Goal: Task Accomplishment & Management: Use online tool/utility

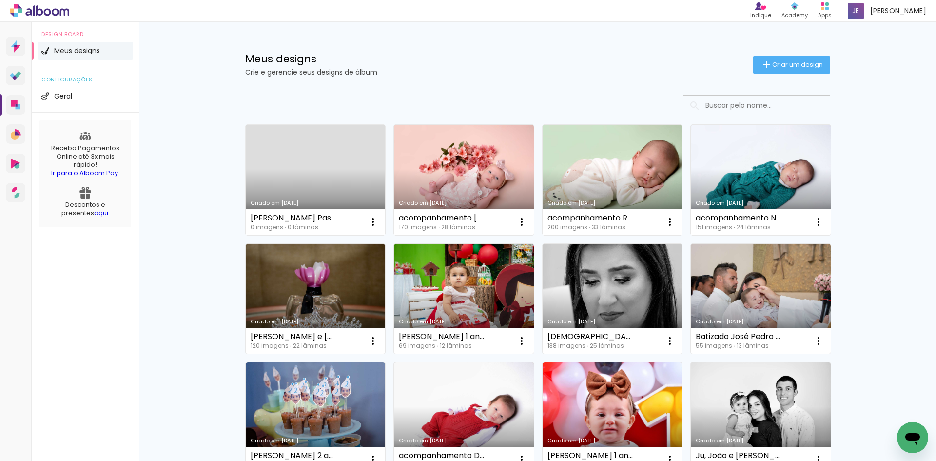
click at [299, 173] on link "Criado em [DATE]" at bounding box center [316, 180] width 140 height 110
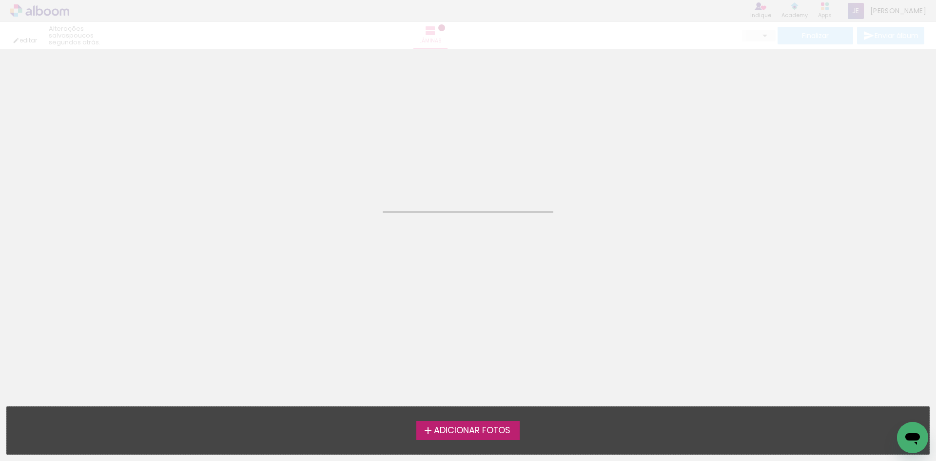
click at [465, 429] on span "Adicionar Fotos" at bounding box center [472, 430] width 77 height 9
click at [0, 0] on input "file" at bounding box center [0, 0] width 0 height 0
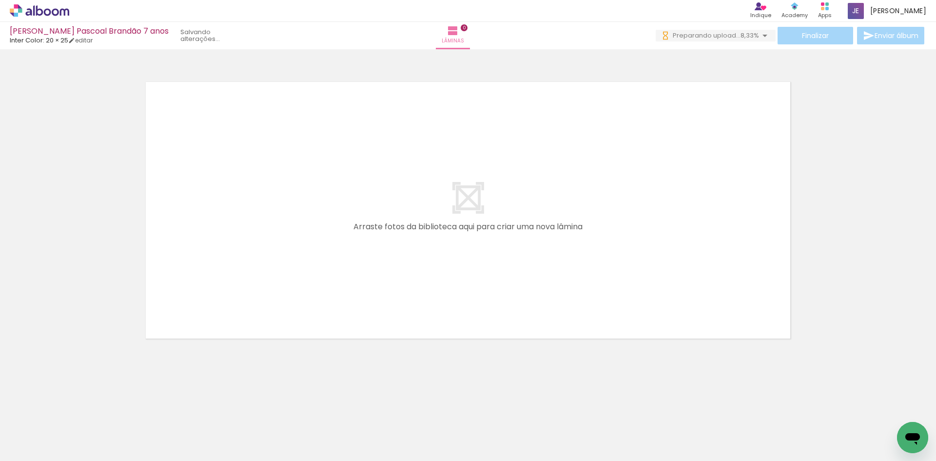
click at [674, 256] on quentale-layouter at bounding box center [467, 209] width 653 height 265
click at [719, 324] on quentale-layouter at bounding box center [467, 209] width 653 height 265
drag, startPoint x: 327, startPoint y: 429, endPoint x: 369, endPoint y: 327, distance: 111.2
click at [341, 180] on quentale-workspace at bounding box center [468, 230] width 936 height 461
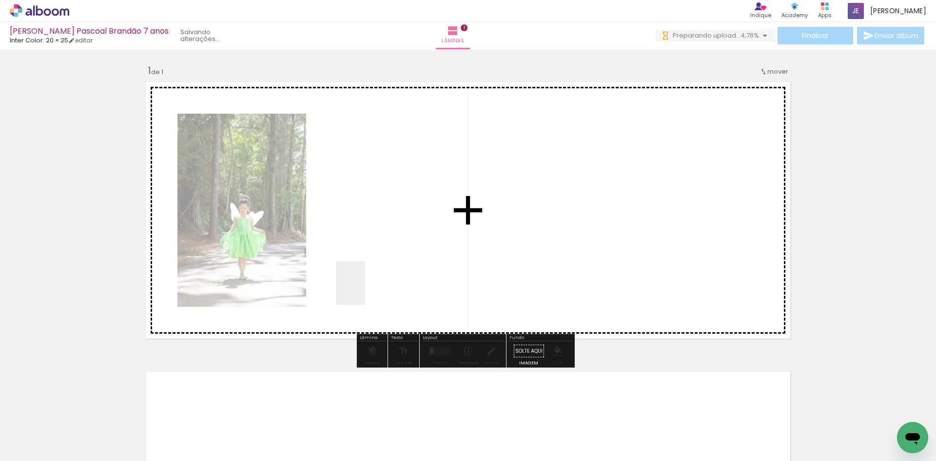
drag, startPoint x: 375, startPoint y: 417, endPoint x: 365, endPoint y: 290, distance: 127.6
click at [365, 290] on quentale-workspace at bounding box center [468, 230] width 936 height 461
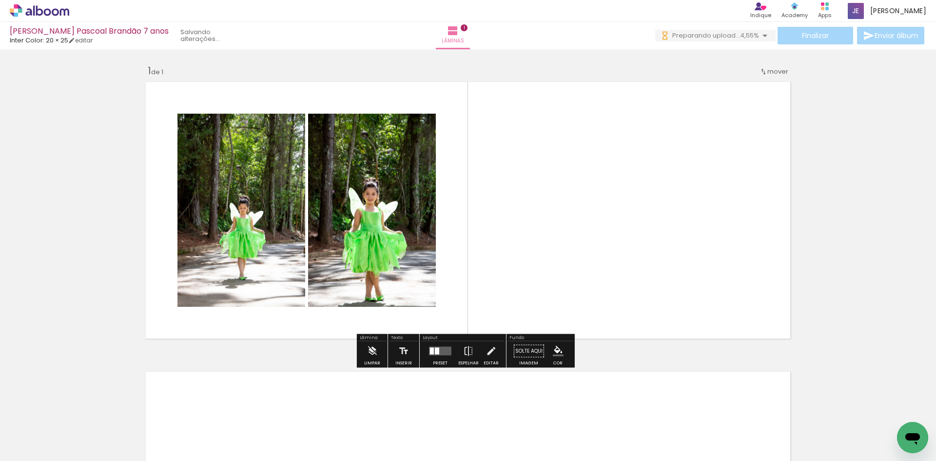
click at [35, 429] on input "Todas as fotos" at bounding box center [27, 431] width 37 height 8
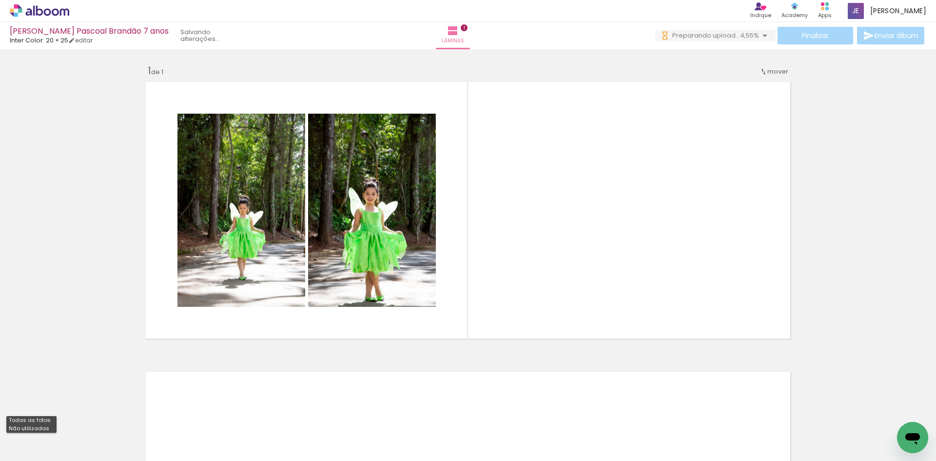
click at [0, 0] on slot "Não utilizadas" at bounding box center [0, 0] width 0 height 0
type input "Não utilizadas"
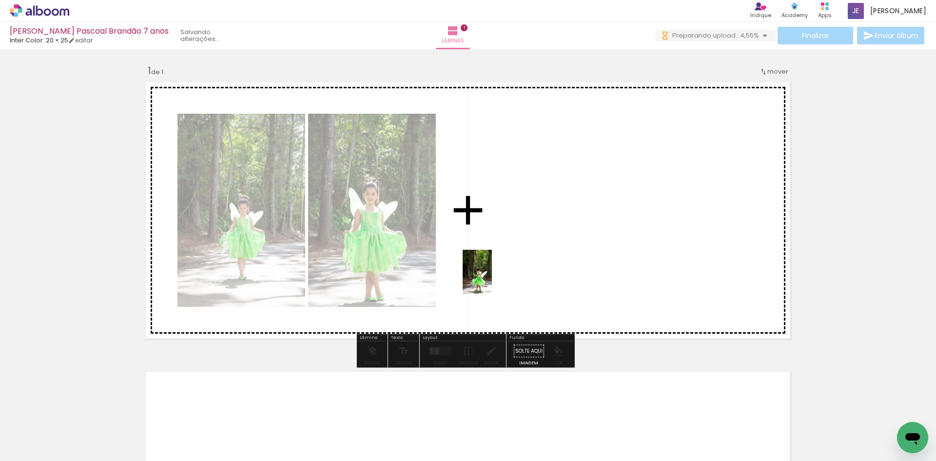
drag, startPoint x: 309, startPoint y: 432, endPoint x: 492, endPoint y: 279, distance: 238.7
click at [492, 279] on quentale-workspace at bounding box center [468, 230] width 936 height 461
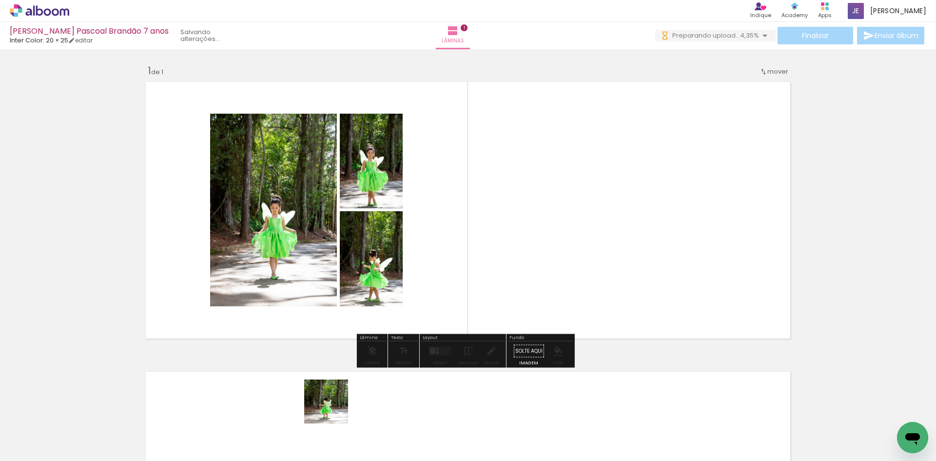
drag, startPoint x: 320, startPoint y: 426, endPoint x: 493, endPoint y: 273, distance: 231.0
click at [493, 273] on quentale-workspace at bounding box center [468, 230] width 936 height 461
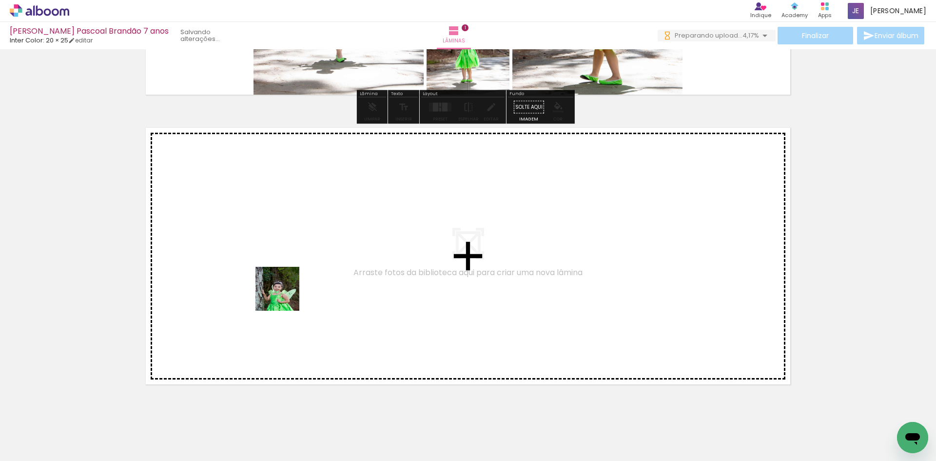
drag, startPoint x: 102, startPoint y: 428, endPoint x: 285, endPoint y: 296, distance: 225.8
click at [285, 296] on quentale-workspace at bounding box center [468, 230] width 936 height 461
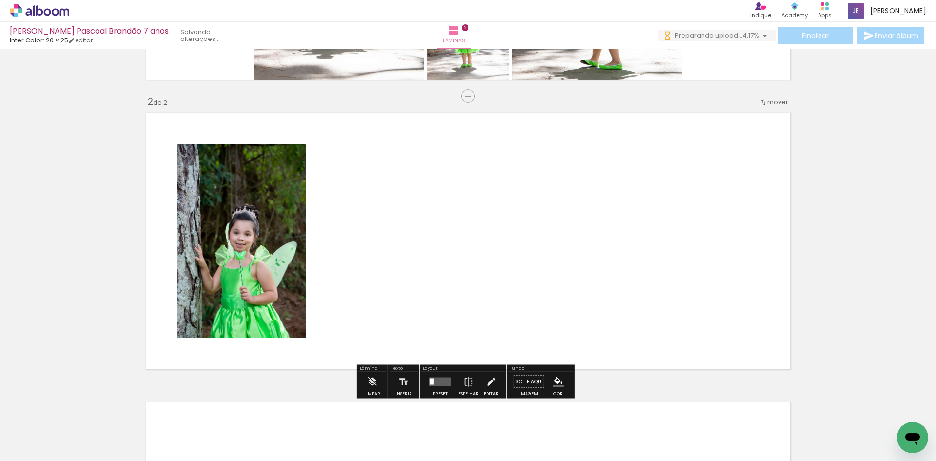
scroll to position [275, 0]
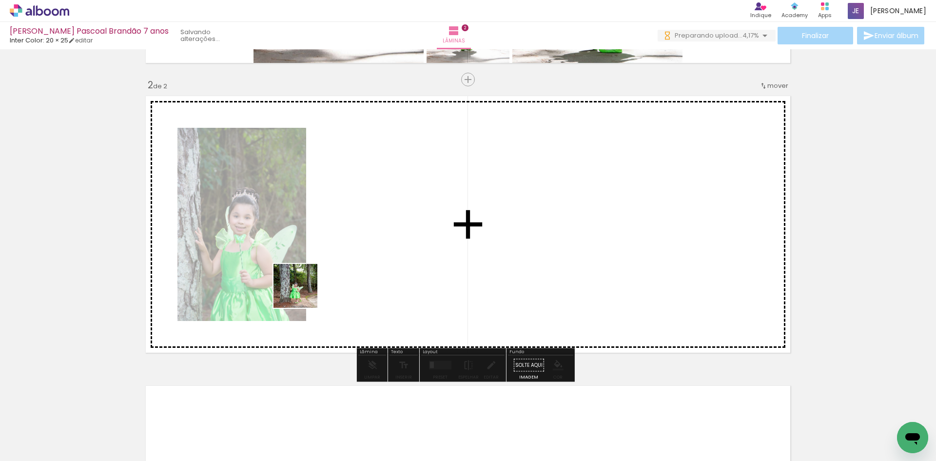
drag, startPoint x: 101, startPoint y: 438, endPoint x: 303, endPoint y: 292, distance: 248.6
click at [303, 292] on quentale-workspace at bounding box center [468, 230] width 936 height 461
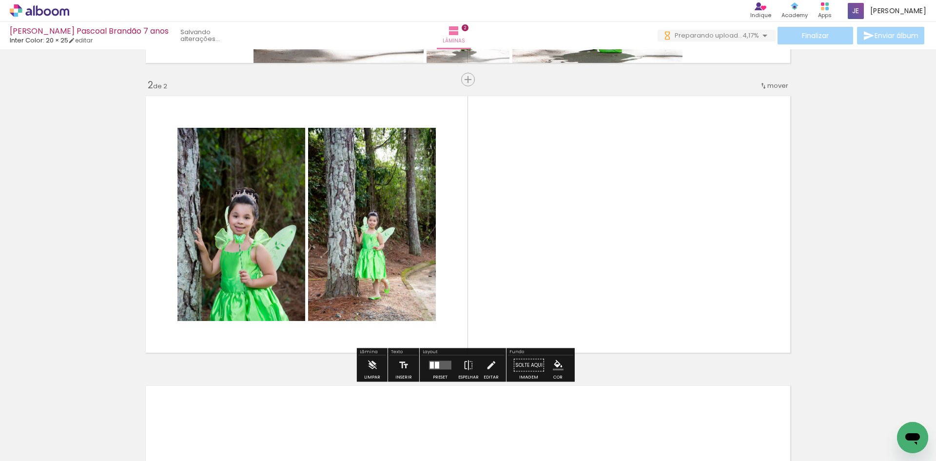
scroll to position [0, 0]
drag, startPoint x: 96, startPoint y: 425, endPoint x: 299, endPoint y: 284, distance: 247.8
click at [299, 284] on quentale-workspace at bounding box center [468, 230] width 936 height 461
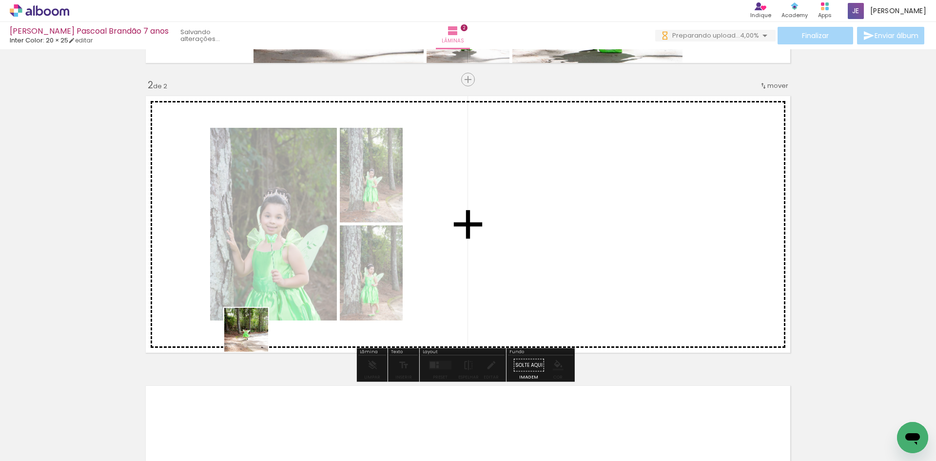
drag, startPoint x: 102, startPoint y: 433, endPoint x: 309, endPoint y: 306, distance: 242.4
click at [302, 307] on quentale-workspace at bounding box center [468, 230] width 936 height 461
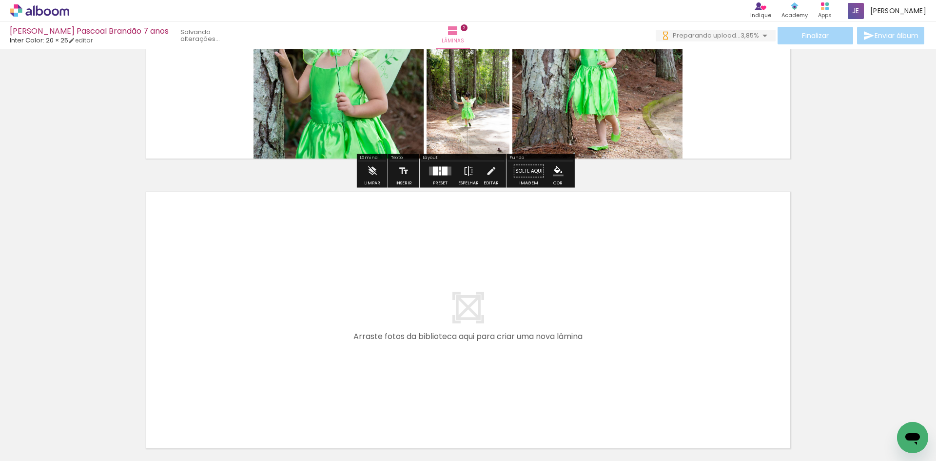
scroll to position [470, 0]
drag, startPoint x: 223, startPoint y: 418, endPoint x: 236, endPoint y: 332, distance: 86.3
click at [236, 332] on quentale-workspace at bounding box center [468, 230] width 936 height 461
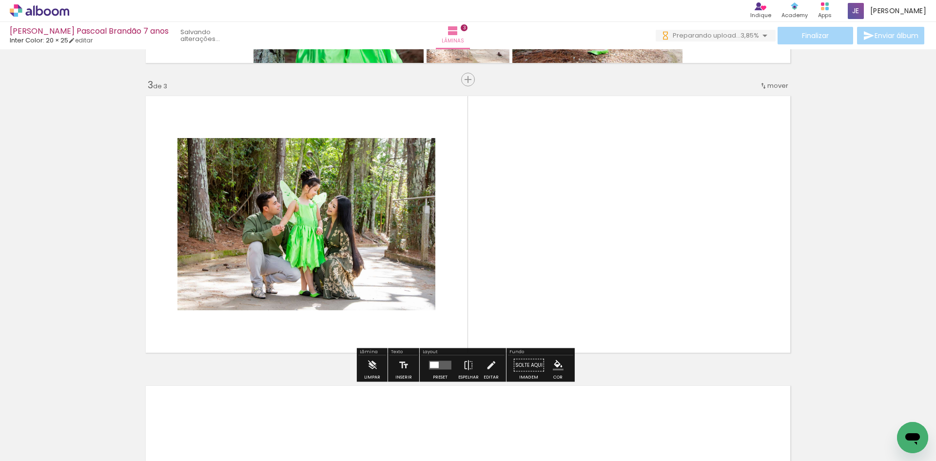
scroll to position [0, 0]
drag, startPoint x: 195, startPoint y: 373, endPoint x: 247, endPoint y: 317, distance: 76.2
click at [247, 317] on quentale-workspace at bounding box center [468, 230] width 936 height 461
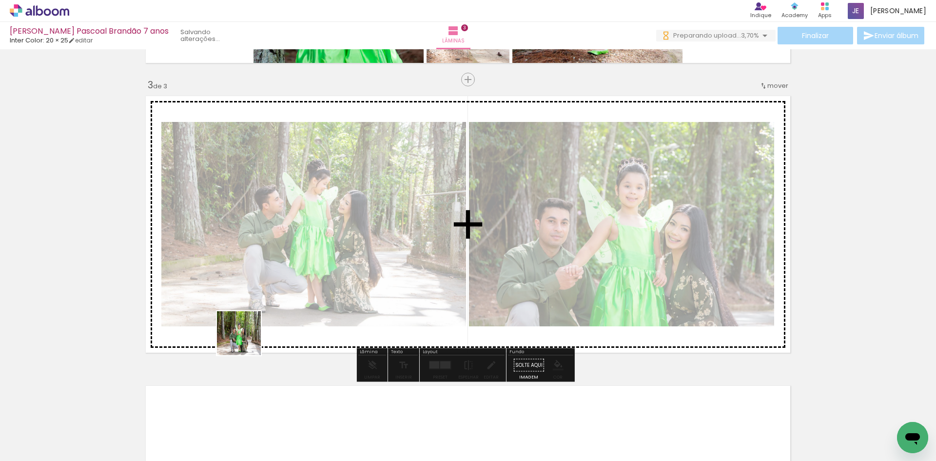
drag, startPoint x: 115, startPoint y: 418, endPoint x: 319, endPoint y: 302, distance: 234.4
click at [319, 302] on quentale-workspace at bounding box center [468, 230] width 936 height 461
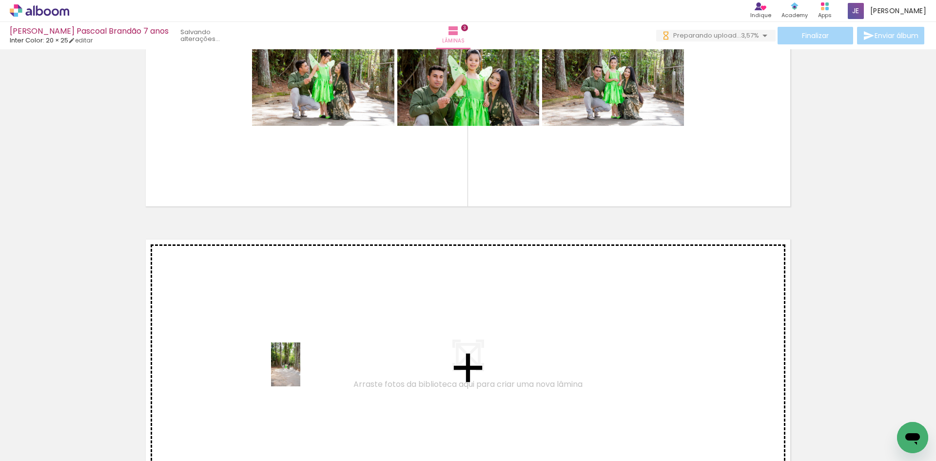
drag, startPoint x: 110, startPoint y: 427, endPoint x: 300, endPoint y: 371, distance: 198.0
click at [300, 371] on quentale-workspace at bounding box center [468, 230] width 936 height 461
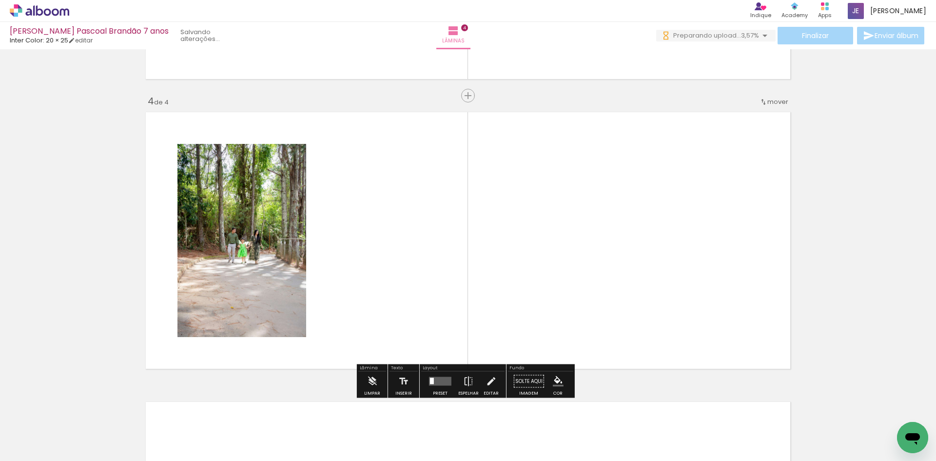
scroll to position [854, 0]
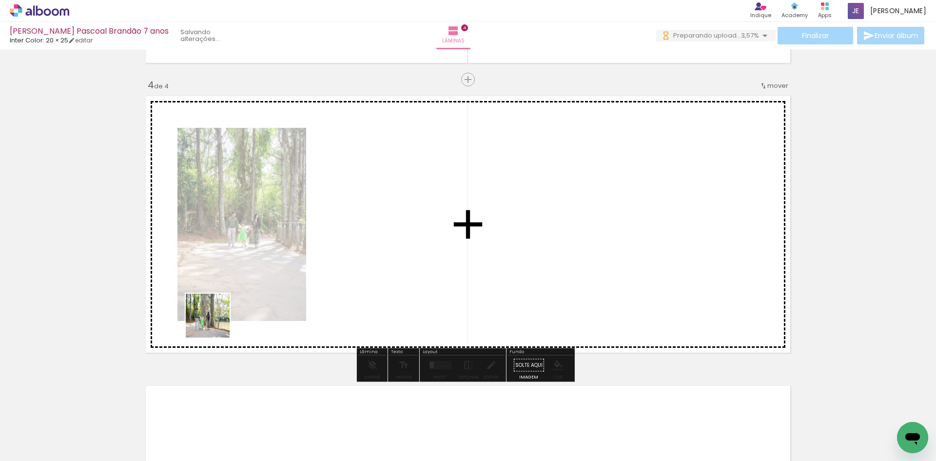
drag, startPoint x: 132, startPoint y: 391, endPoint x: 114, endPoint y: 439, distance: 50.9
click at [232, 309] on quentale-workspace at bounding box center [468, 230] width 936 height 461
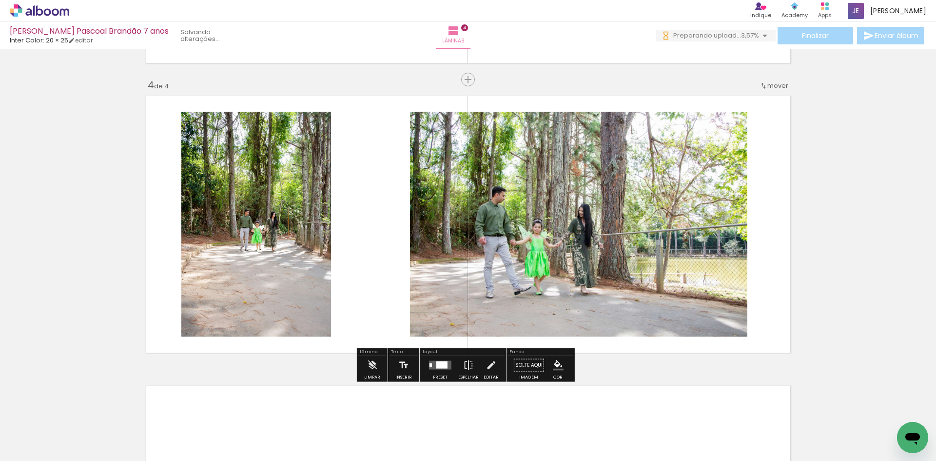
scroll to position [0, 0]
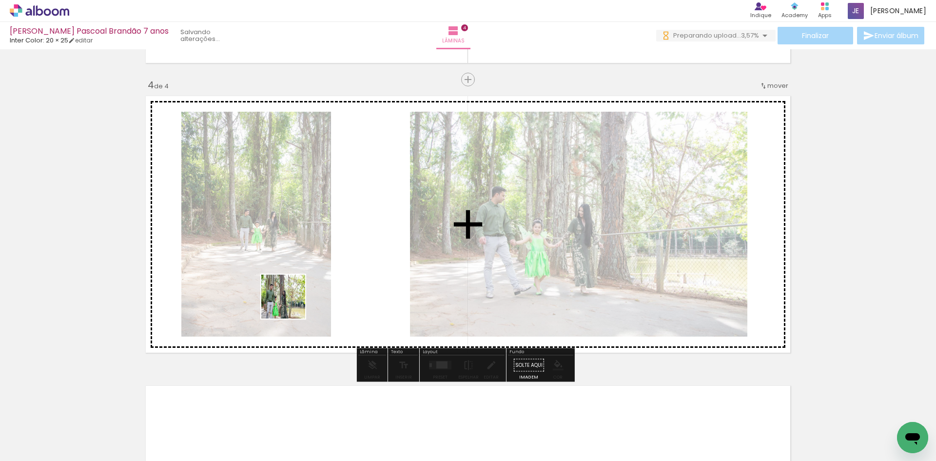
drag, startPoint x: 268, startPoint y: 318, endPoint x: 214, endPoint y: 379, distance: 81.5
click at [304, 295] on quentale-workspace at bounding box center [468, 230] width 936 height 461
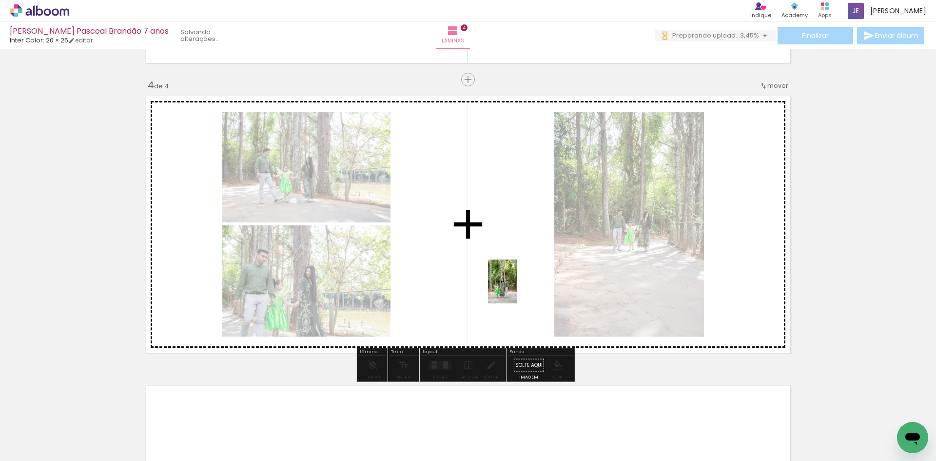
drag, startPoint x: 119, startPoint y: 423, endPoint x: 517, endPoint y: 289, distance: 419.7
click at [517, 289] on quentale-workspace at bounding box center [468, 230] width 936 height 461
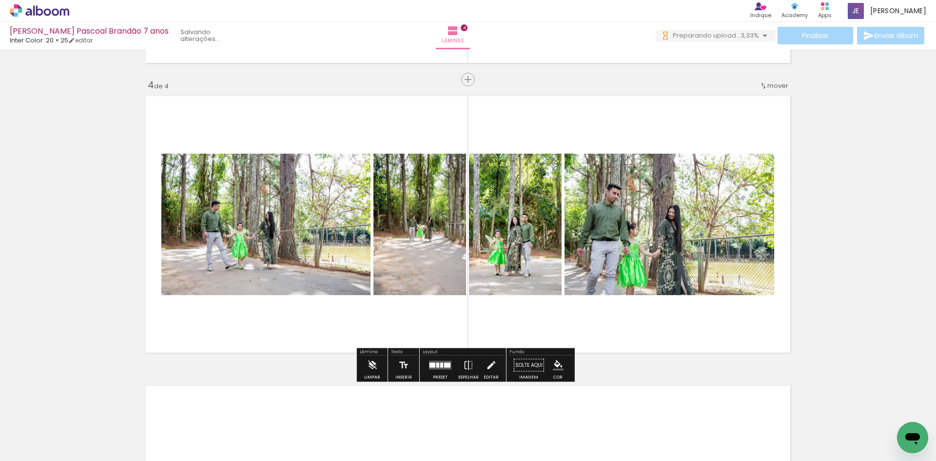
drag, startPoint x: 108, startPoint y: 432, endPoint x: 510, endPoint y: 314, distance: 419.2
click at [510, 314] on quentale-workspace at bounding box center [468, 230] width 936 height 461
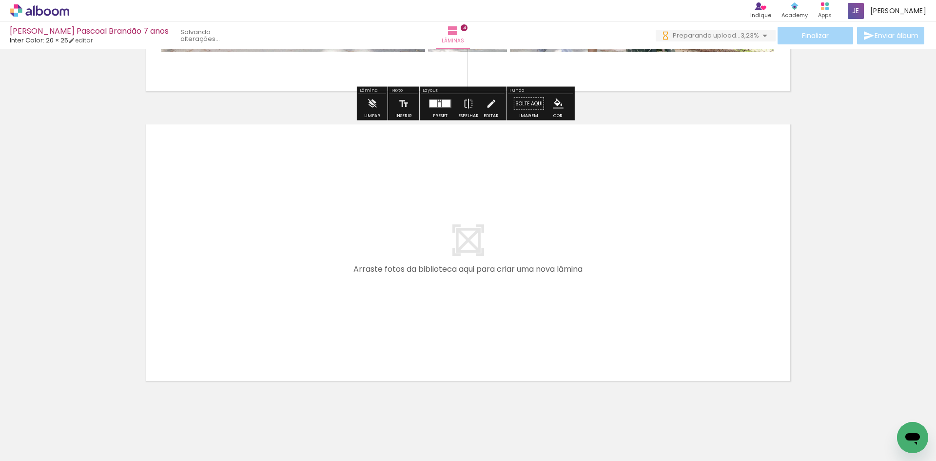
scroll to position [1135, 0]
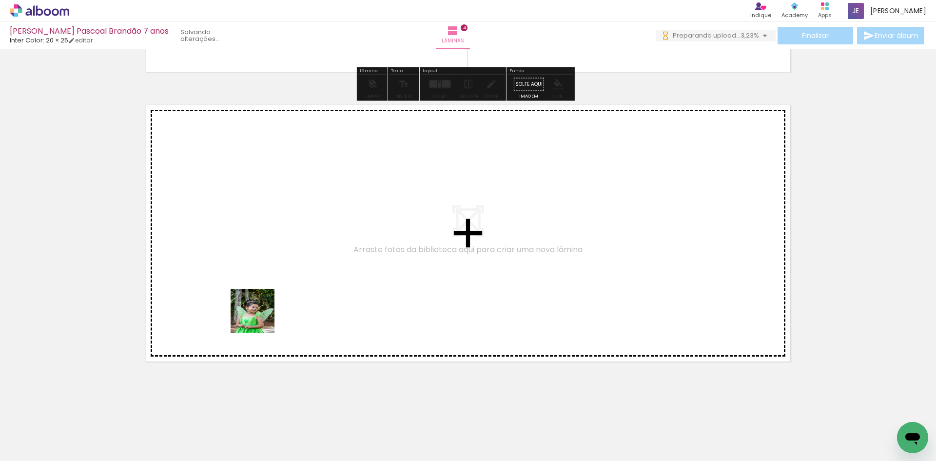
drag, startPoint x: 101, startPoint y: 429, endPoint x: 260, endPoint y: 318, distance: 193.5
click at [260, 318] on quentale-workspace at bounding box center [468, 230] width 936 height 461
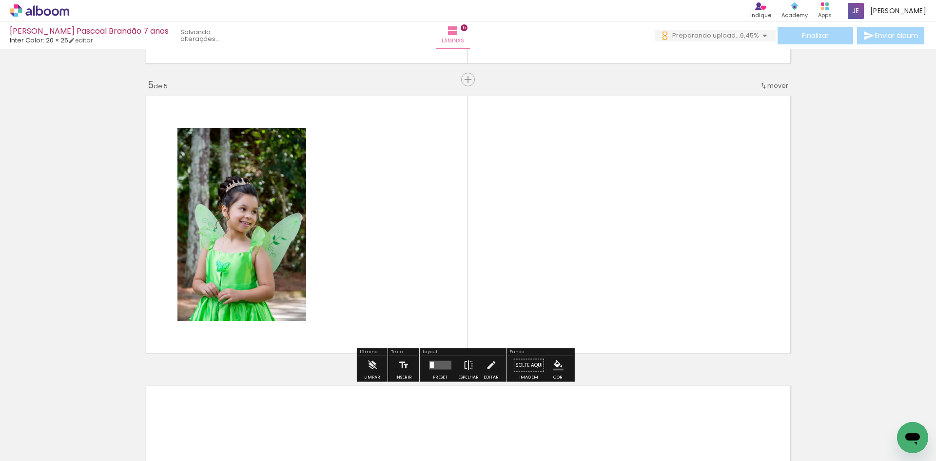
scroll to position [0, 0]
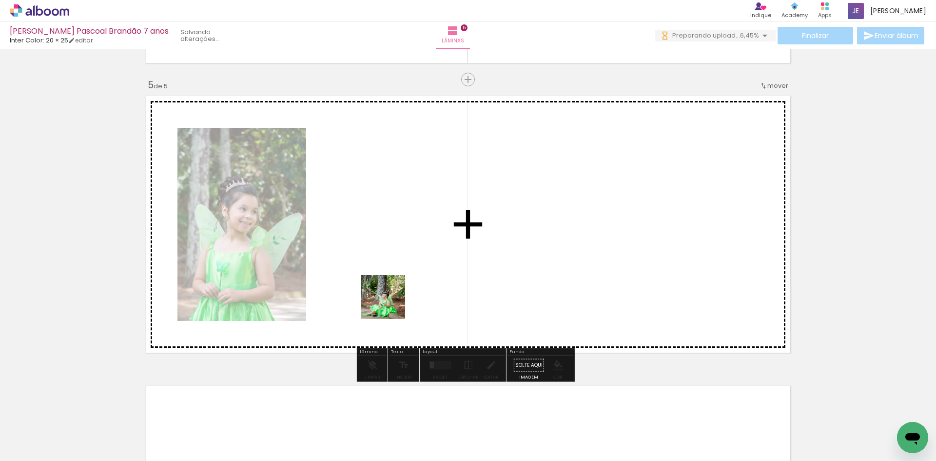
drag, startPoint x: 96, startPoint y: 439, endPoint x: 417, endPoint y: 284, distance: 357.3
click at [417, 284] on quentale-workspace at bounding box center [468, 230] width 936 height 461
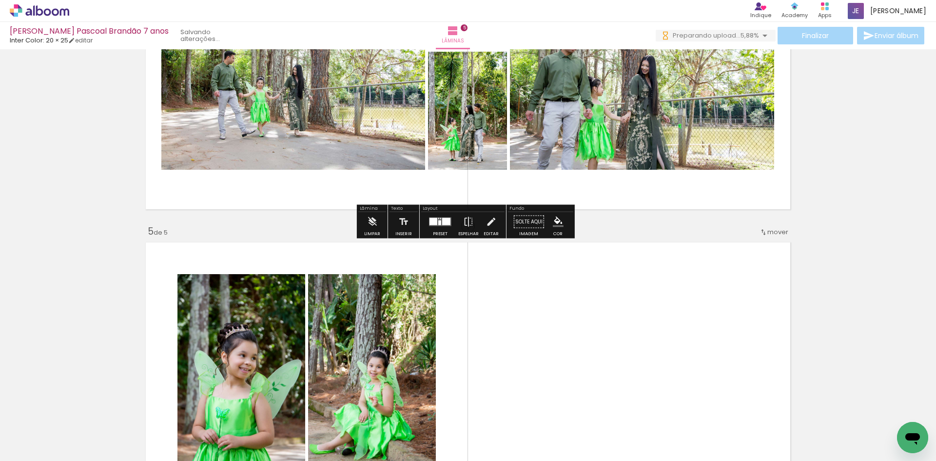
drag, startPoint x: 459, startPoint y: 139, endPoint x: 522, endPoint y: 299, distance: 171.8
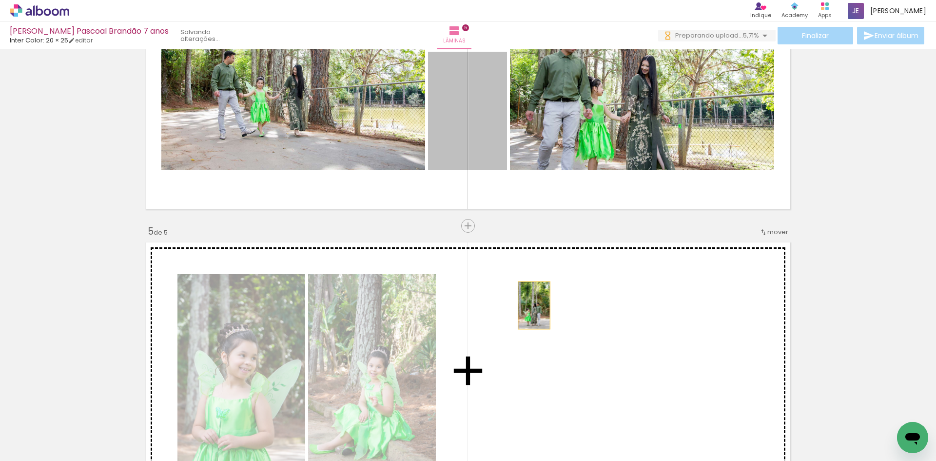
drag, startPoint x: 488, startPoint y: 156, endPoint x: 530, endPoint y: 305, distance: 154.5
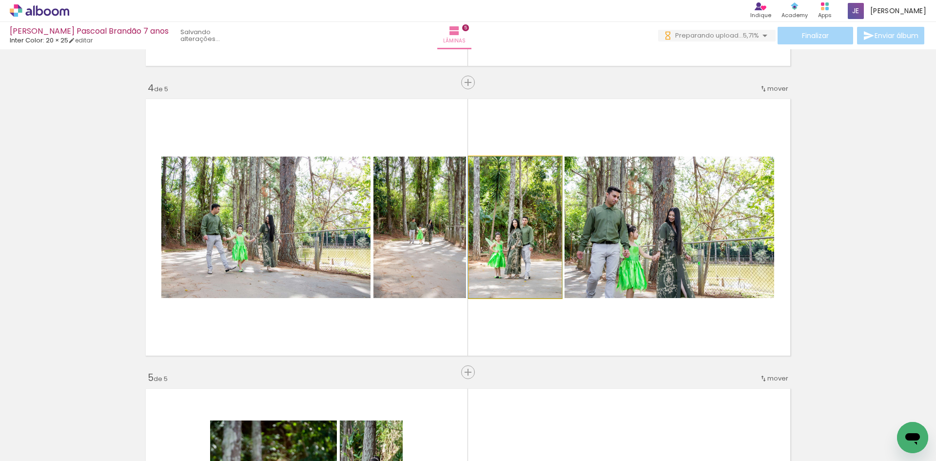
click at [527, 245] on quentale-photo at bounding box center [515, 226] width 93 height 141
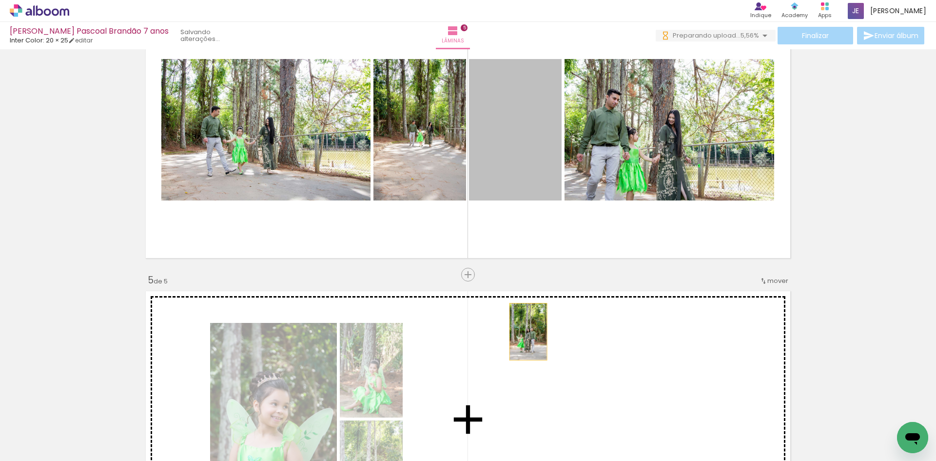
drag, startPoint x: 525, startPoint y: 175, endPoint x: 524, endPoint y: 331, distance: 156.5
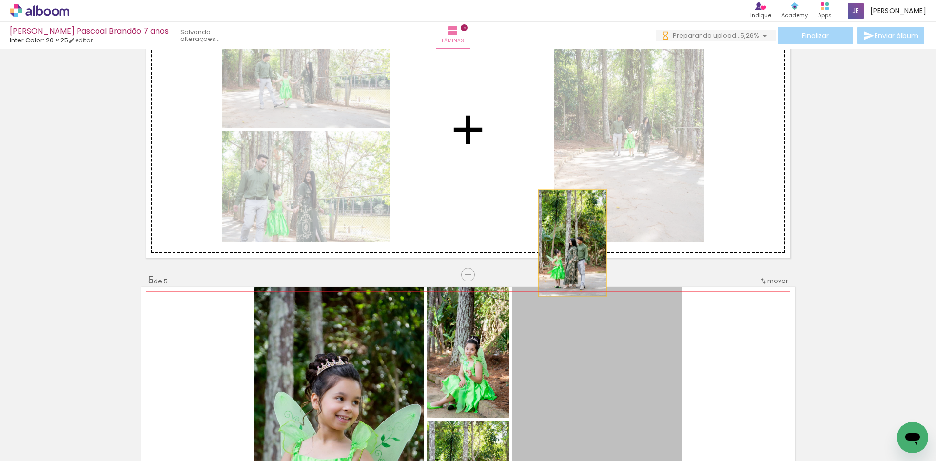
drag, startPoint x: 569, startPoint y: 243, endPoint x: 546, endPoint y: 202, distance: 46.7
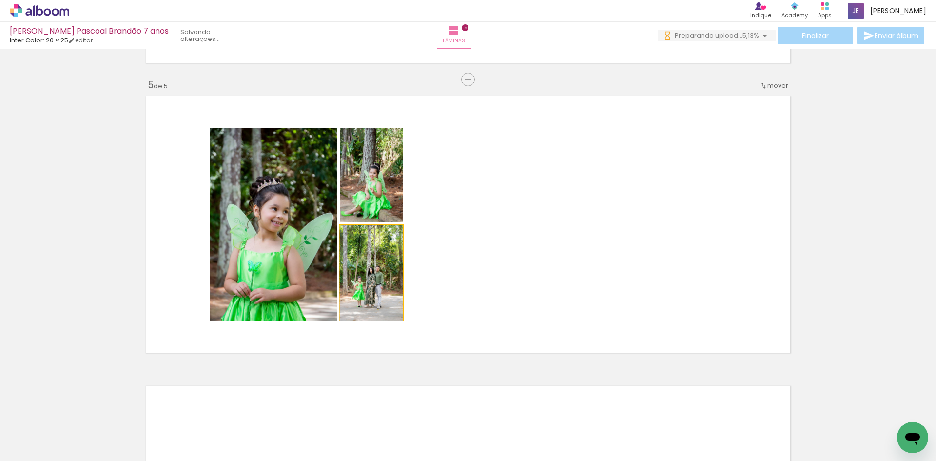
drag, startPoint x: 385, startPoint y: 282, endPoint x: 317, endPoint y: 205, distance: 102.9
click at [0, 0] on slot at bounding box center [0, 0] width 0 height 0
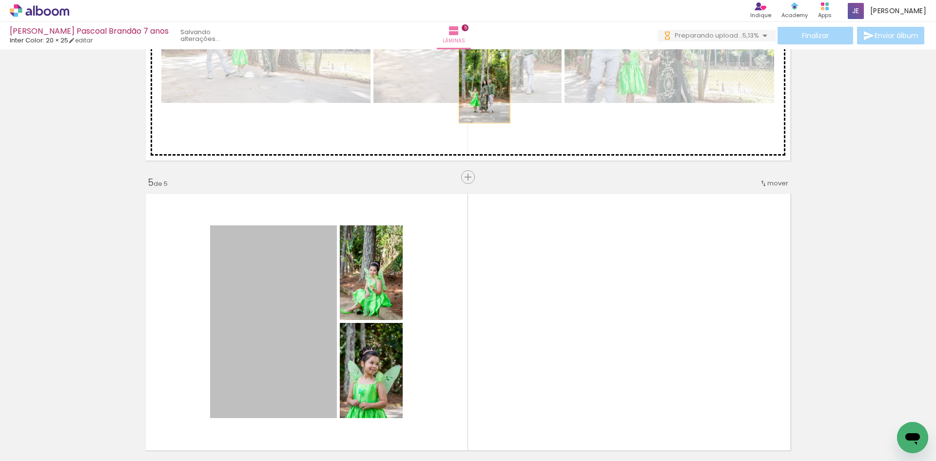
drag, startPoint x: 377, startPoint y: 184, endPoint x: 481, endPoint y: 84, distance: 143.7
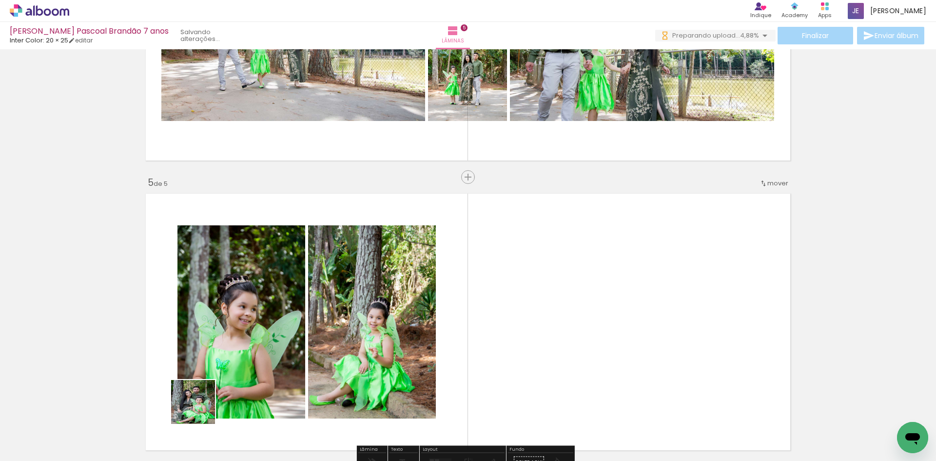
drag, startPoint x: 152, startPoint y: 430, endPoint x: 532, endPoint y: 320, distance: 395.3
click at [532, 320] on quentale-workspace at bounding box center [468, 230] width 936 height 461
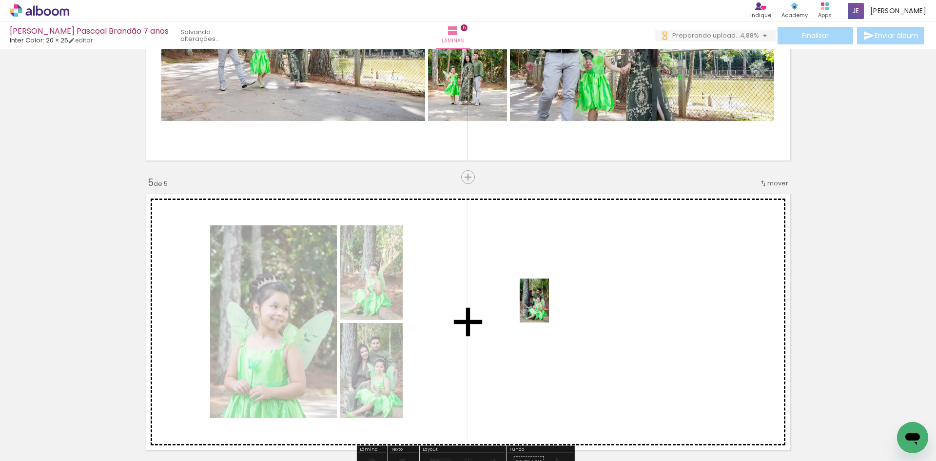
drag, startPoint x: 148, startPoint y: 431, endPoint x: 549, endPoint y: 308, distance: 419.2
click at [549, 308] on quentale-workspace at bounding box center [468, 230] width 936 height 461
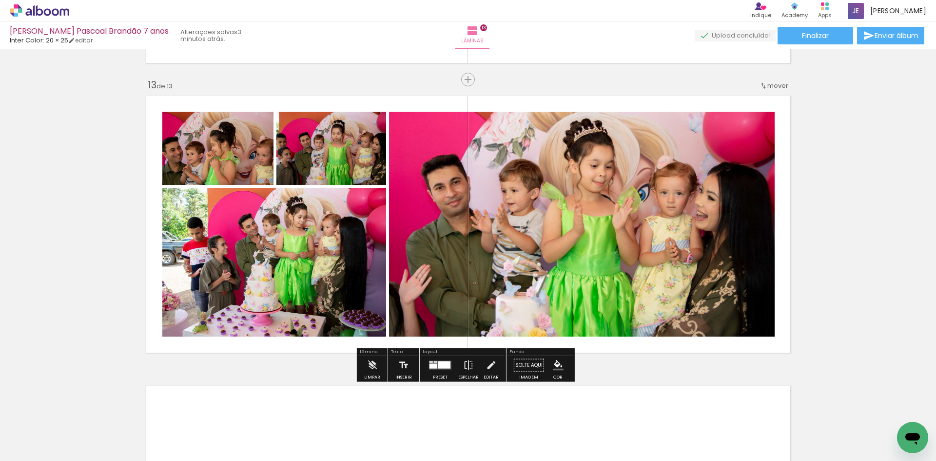
scroll to position [731, 0]
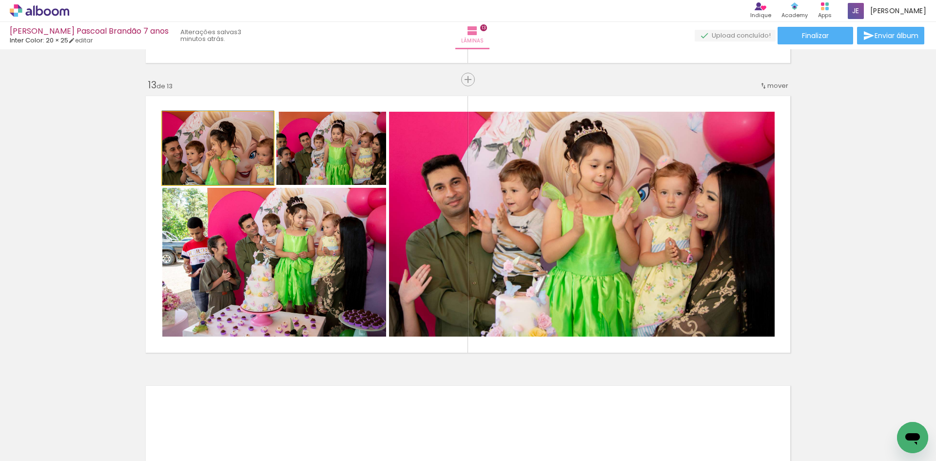
drag, startPoint x: 229, startPoint y: 153, endPoint x: 233, endPoint y: 141, distance: 12.5
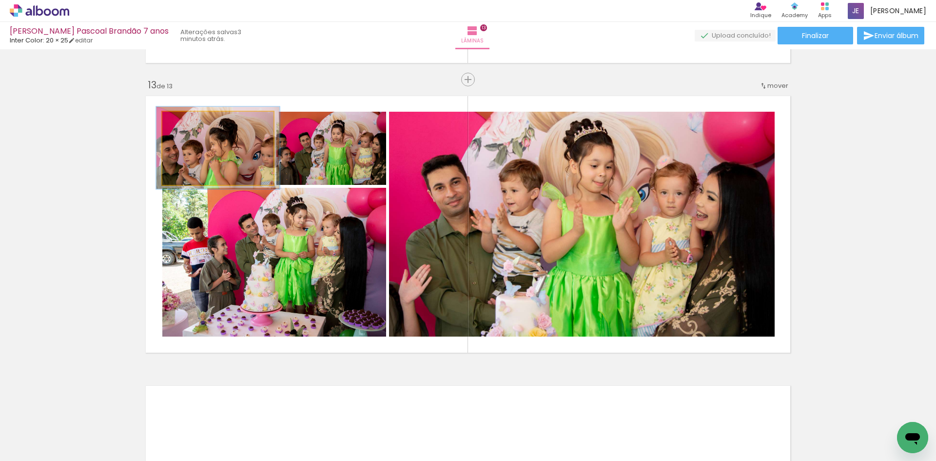
click at [186, 121] on div at bounding box center [189, 121] width 9 height 9
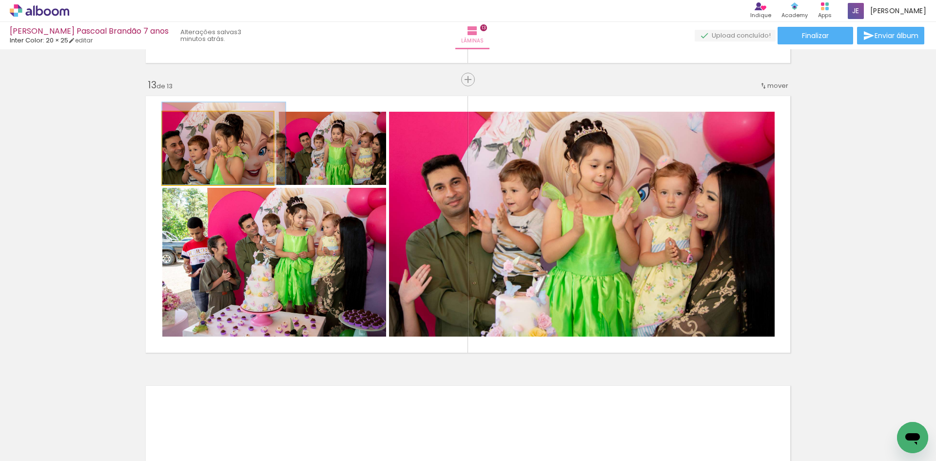
drag, startPoint x: 225, startPoint y: 143, endPoint x: 246, endPoint y: 135, distance: 22.5
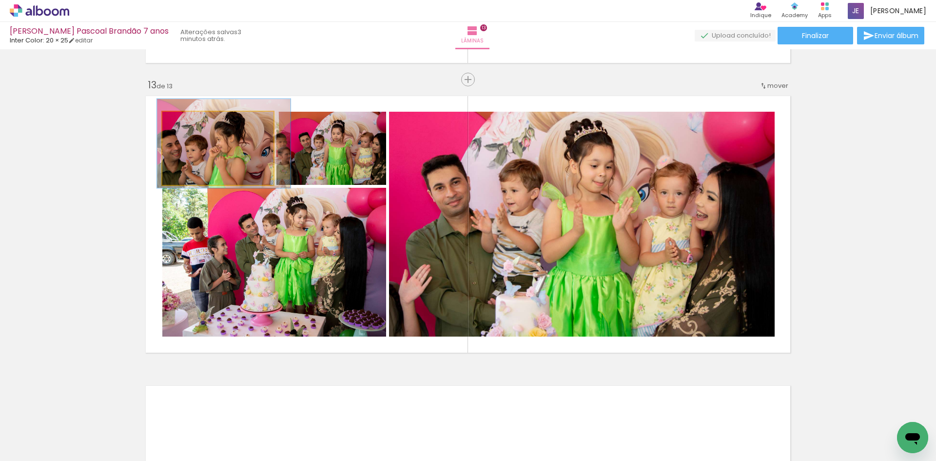
type paper-slider "120"
click at [189, 125] on div at bounding box center [193, 122] width 16 height 16
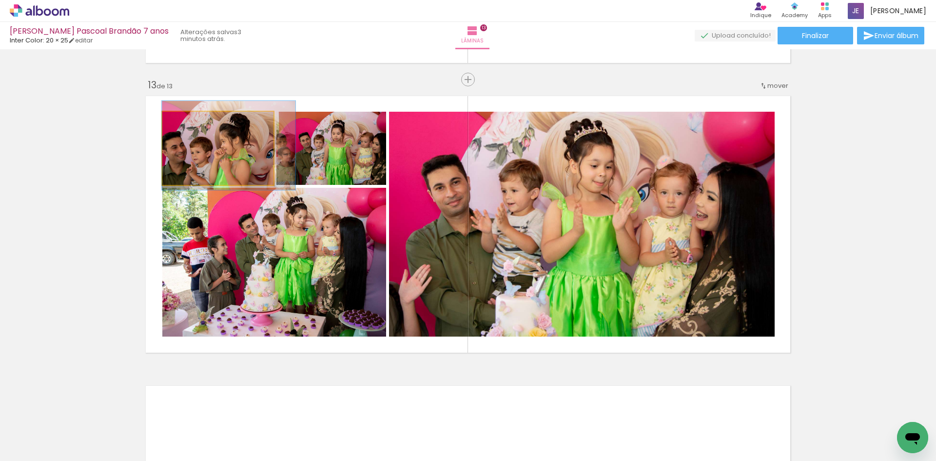
drag, startPoint x: 224, startPoint y: 153, endPoint x: 240, endPoint y: 155, distance: 16.7
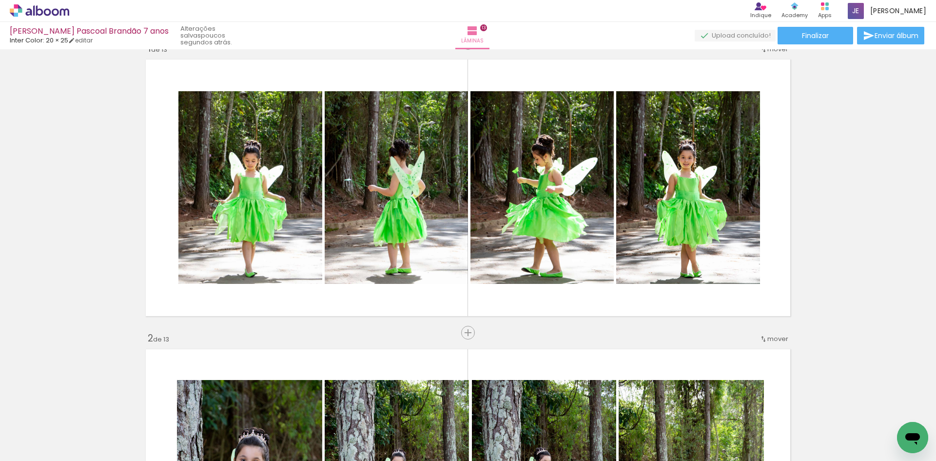
scroll to position [0, 0]
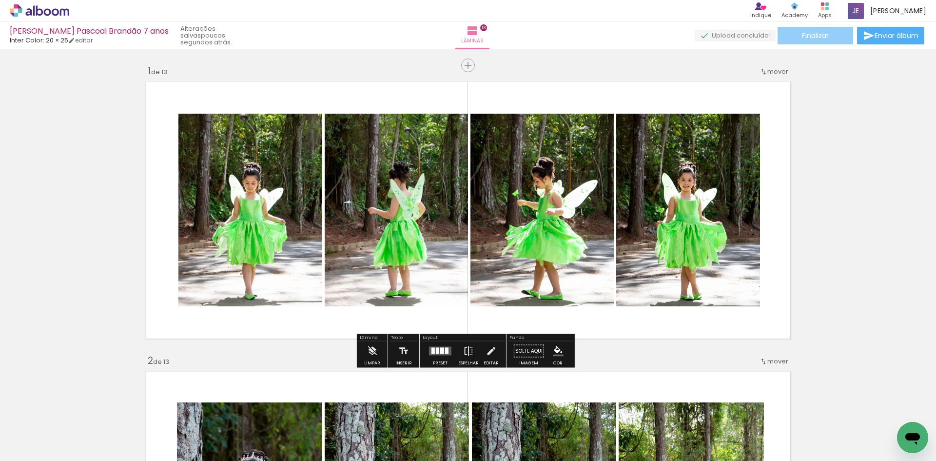
click at [822, 37] on span "Finalizar" at bounding box center [815, 35] width 27 height 7
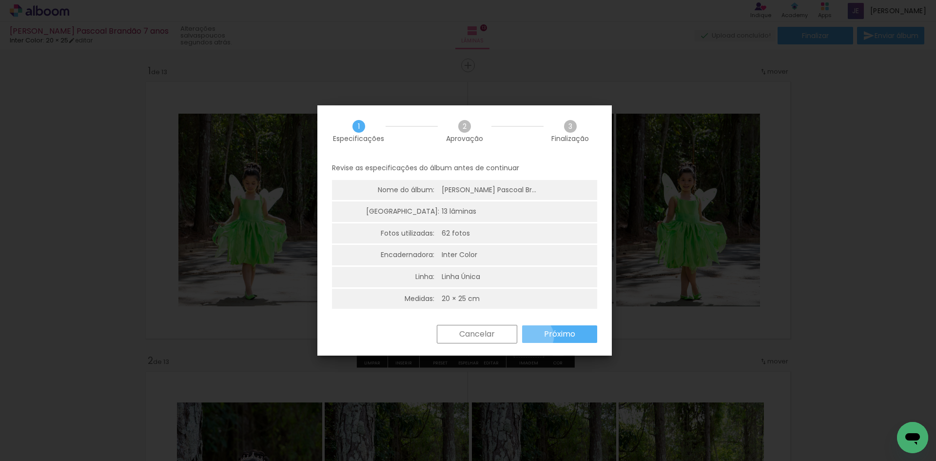
drag, startPoint x: 534, startPoint y: 336, endPoint x: 540, endPoint y: 336, distance: 5.8
click at [540, 336] on paper-button "Próximo" at bounding box center [559, 334] width 75 height 18
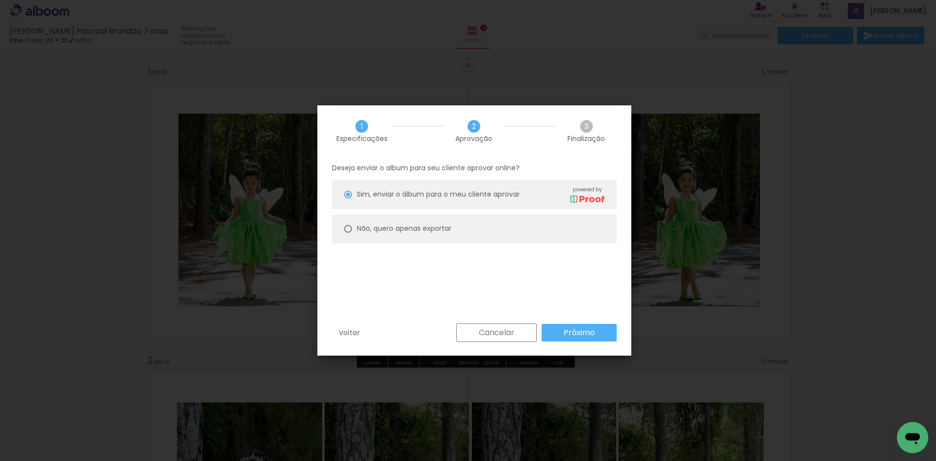
click at [0, 0] on slot "Não, quero apenas exportar" at bounding box center [0, 0] width 0 height 0
type paper-radio-button "on"
click at [585, 346] on div "Voltar Cancelar Próximo" at bounding box center [474, 339] width 314 height 33
click at [0, 0] on slot "Próximo" at bounding box center [0, 0] width 0 height 0
type input "Alta, 300 DPI"
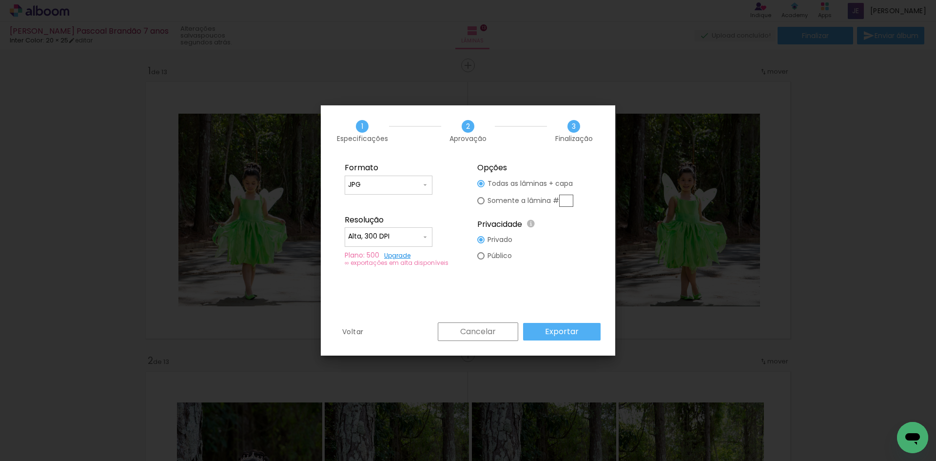
click at [0, 0] on slot "Exportar" at bounding box center [0, 0] width 0 height 0
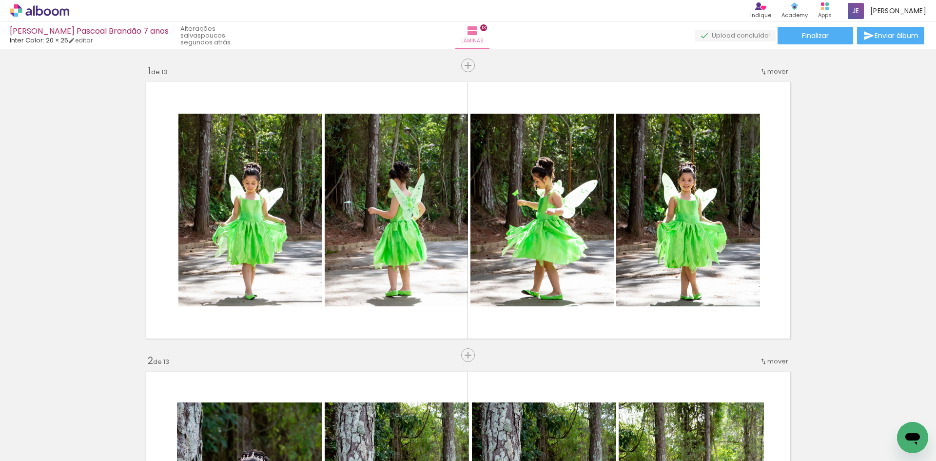
scroll to position [731, 0]
